Goal: Check status: Check status

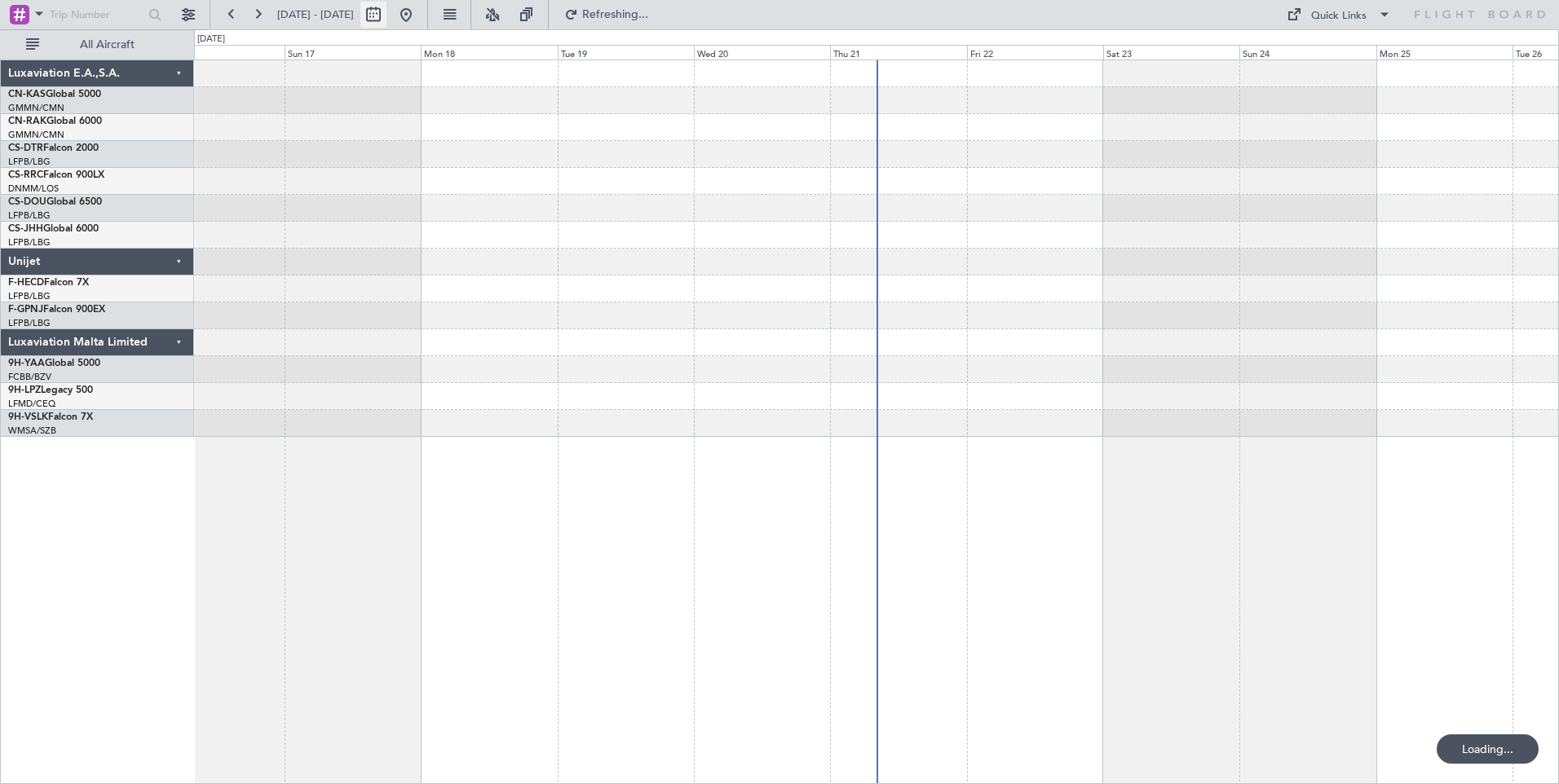
click at [386, 19] on button at bounding box center [373, 15] width 26 height 26
select select "8"
select select "2025"
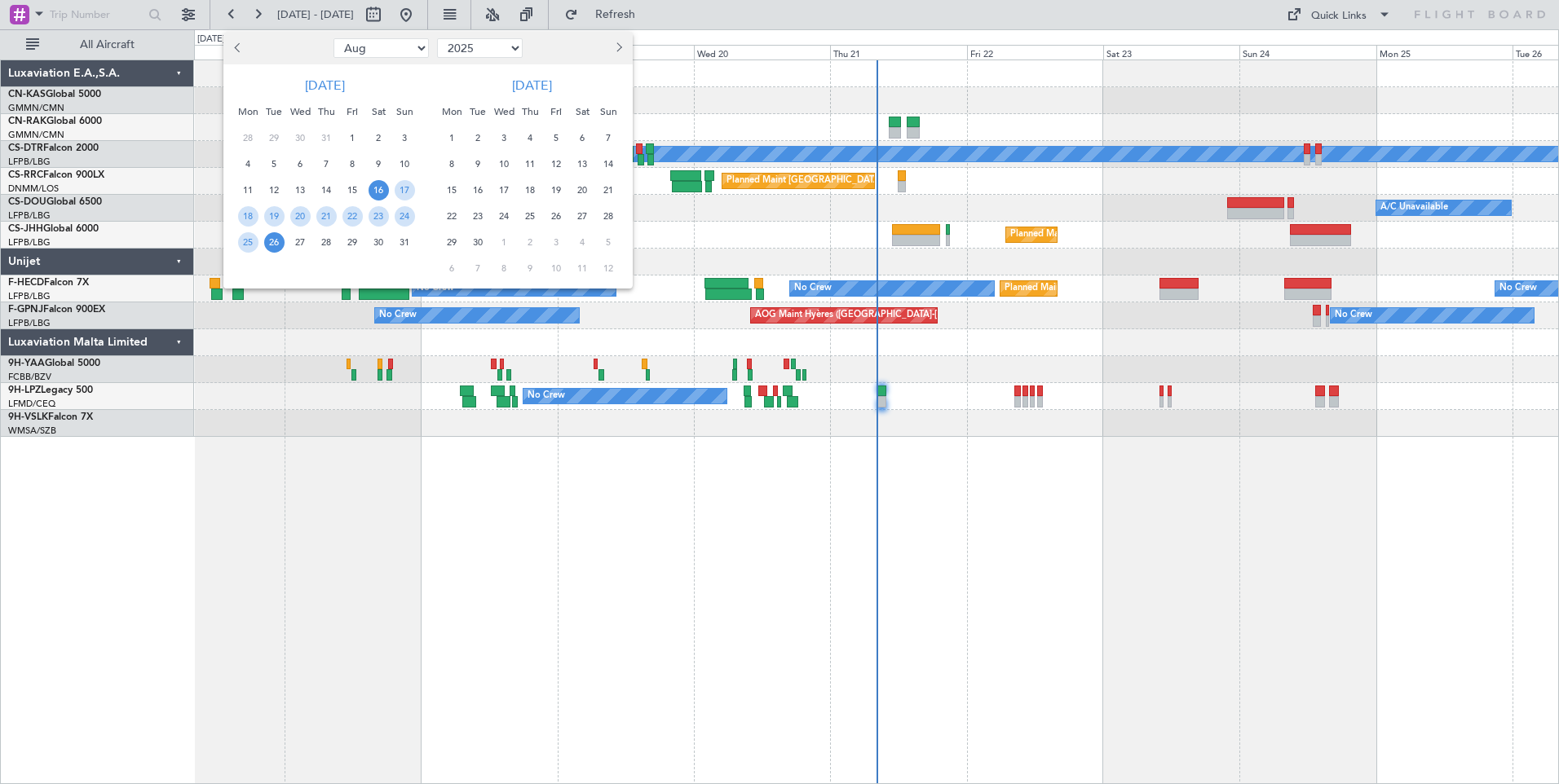
click at [379, 195] on span "16" at bounding box center [379, 190] width 20 height 20
click at [382, 242] on span "30" at bounding box center [379, 242] width 20 height 20
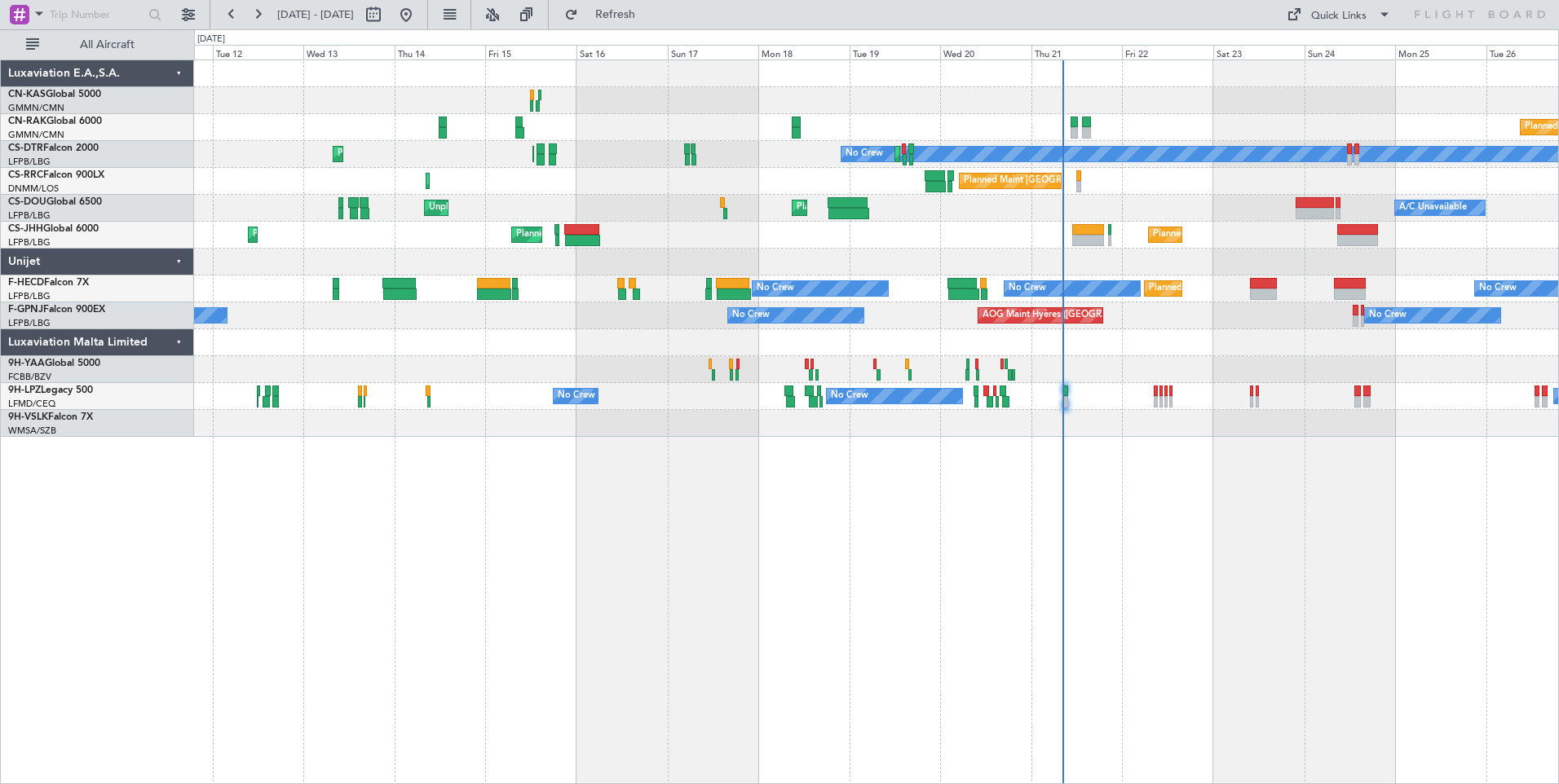
click at [1296, 600] on div "Planned Maint [GEOGRAPHIC_DATA] ([GEOGRAPHIC_DATA]) No Crew Planned Maint Sofia…" at bounding box center [876, 422] width 1365 height 725
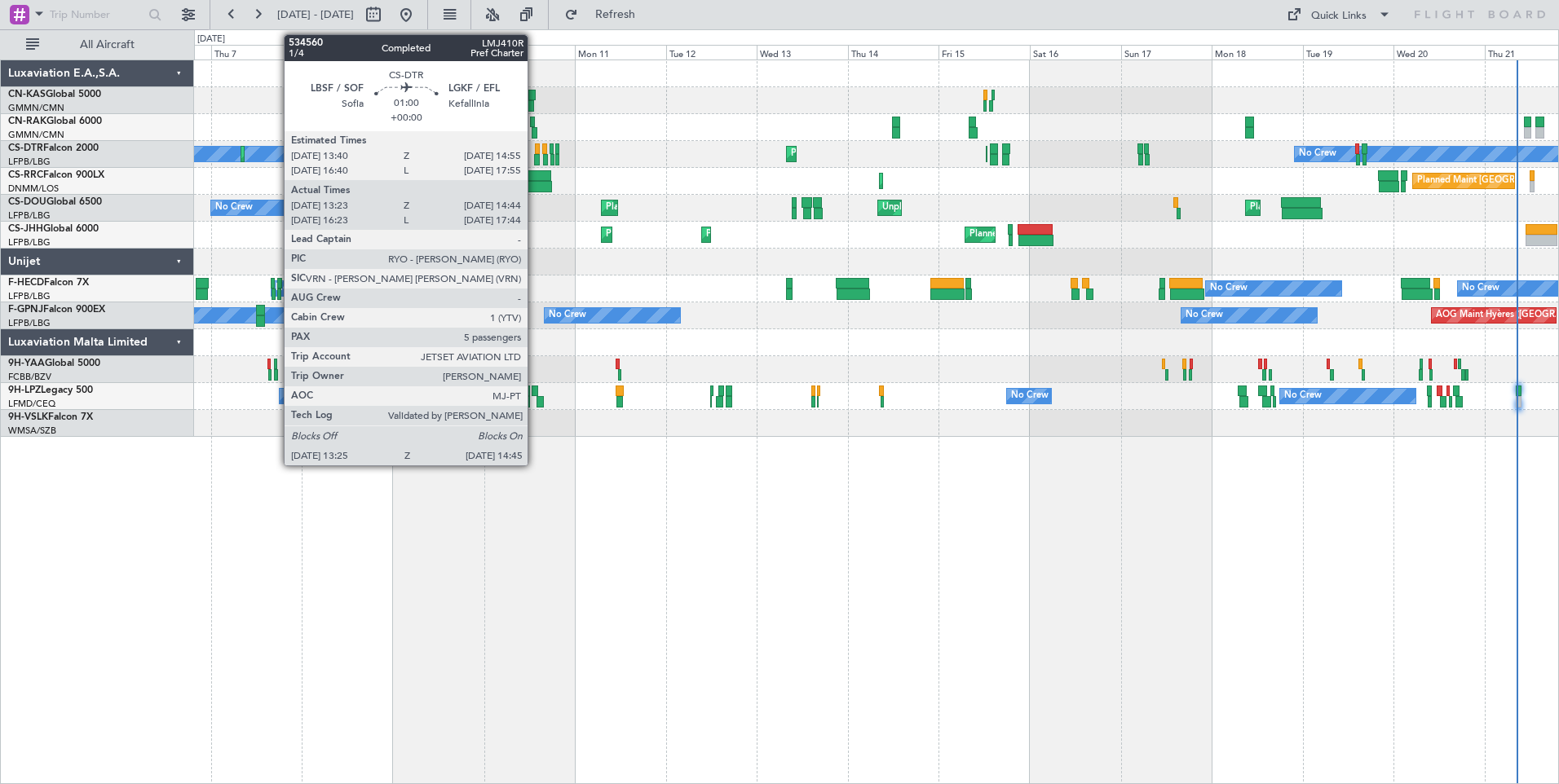
click at [535, 152] on div at bounding box center [537, 148] width 5 height 11
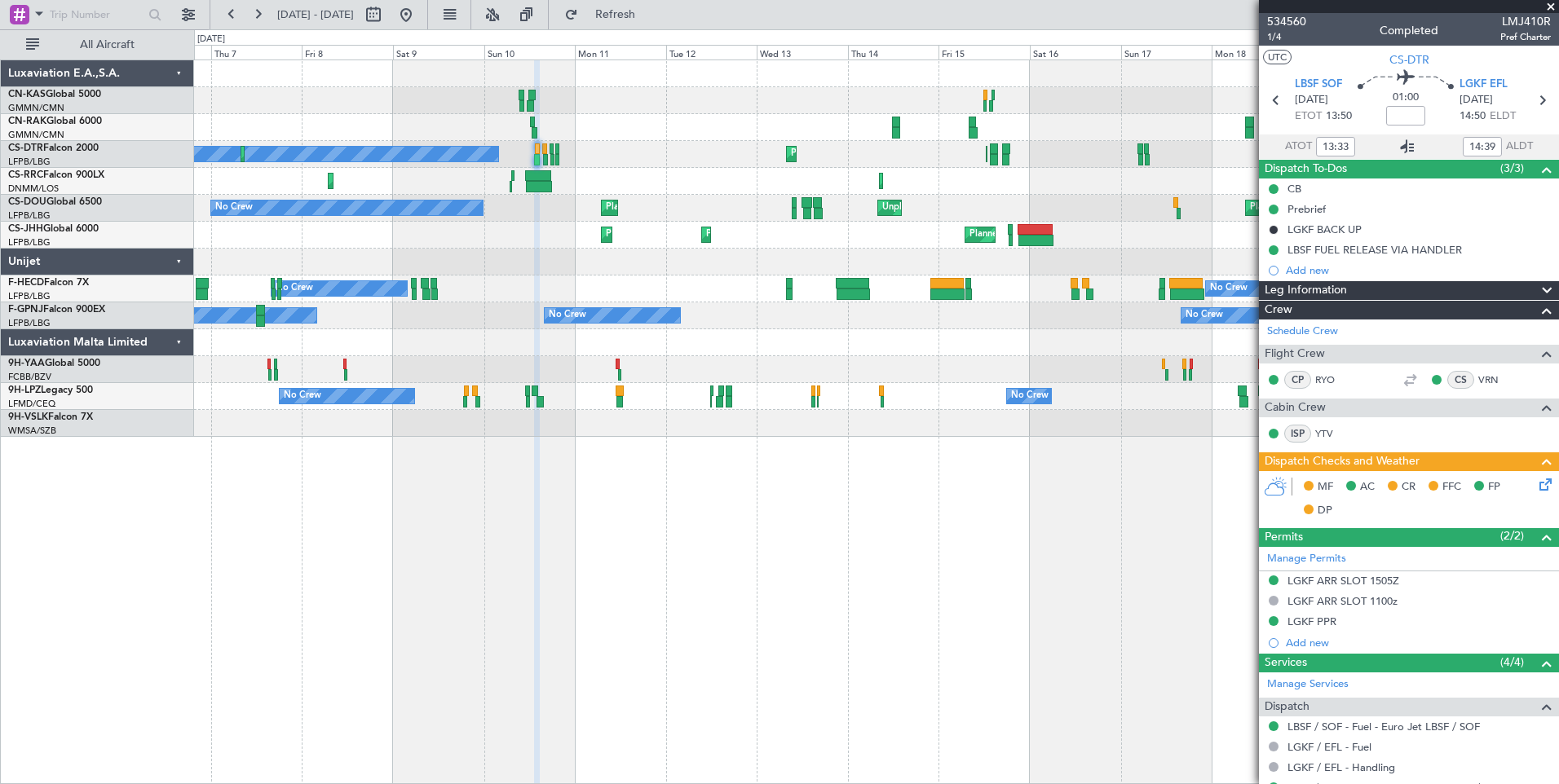
click at [1406, 146] on icon at bounding box center [1407, 147] width 20 height 20
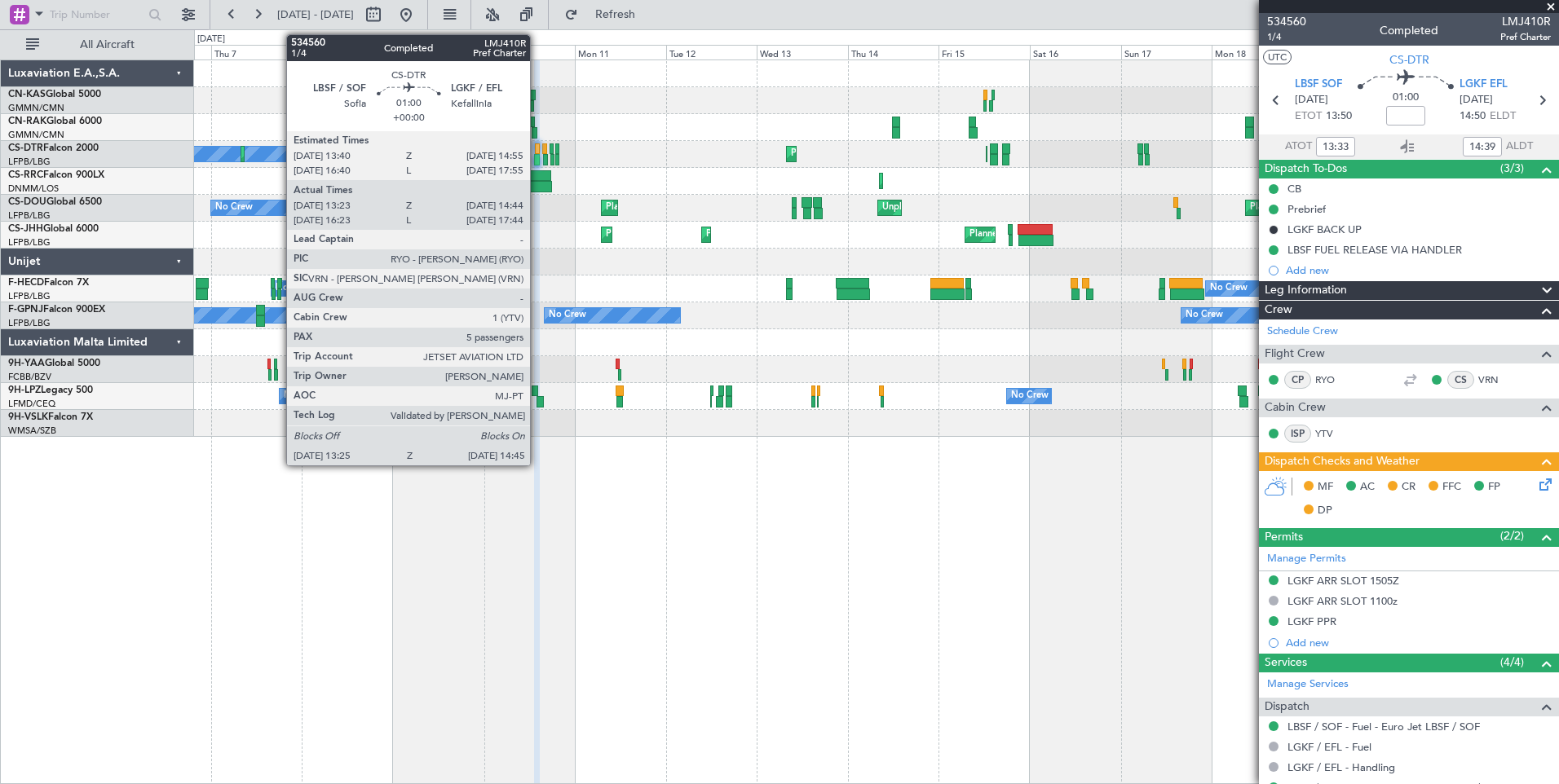
click at [537, 149] on div at bounding box center [537, 148] width 5 height 11
click at [536, 152] on div at bounding box center [537, 148] width 5 height 11
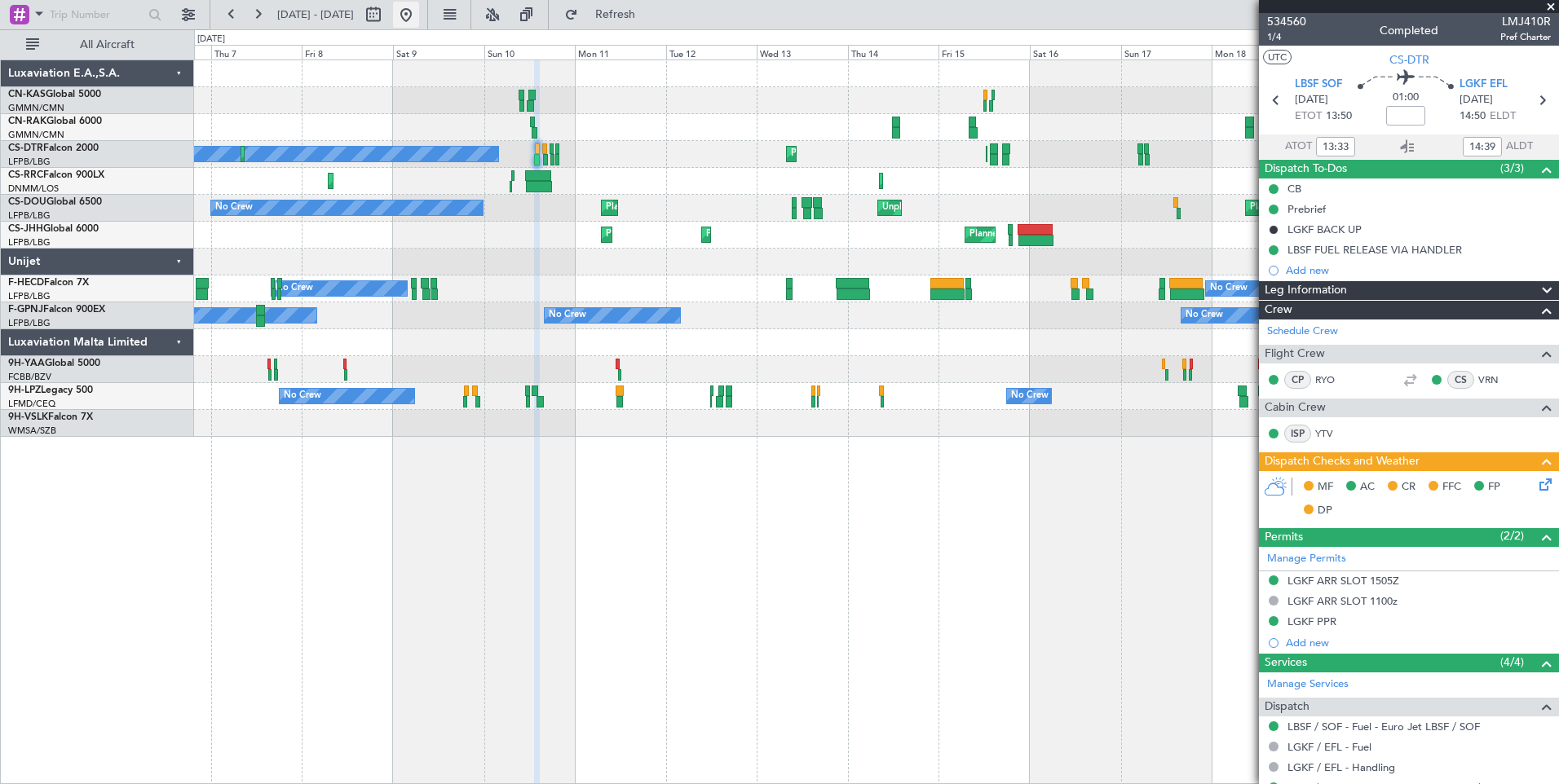
click at [419, 21] on button at bounding box center [406, 15] width 26 height 26
